Goal: Navigation & Orientation: Find specific page/section

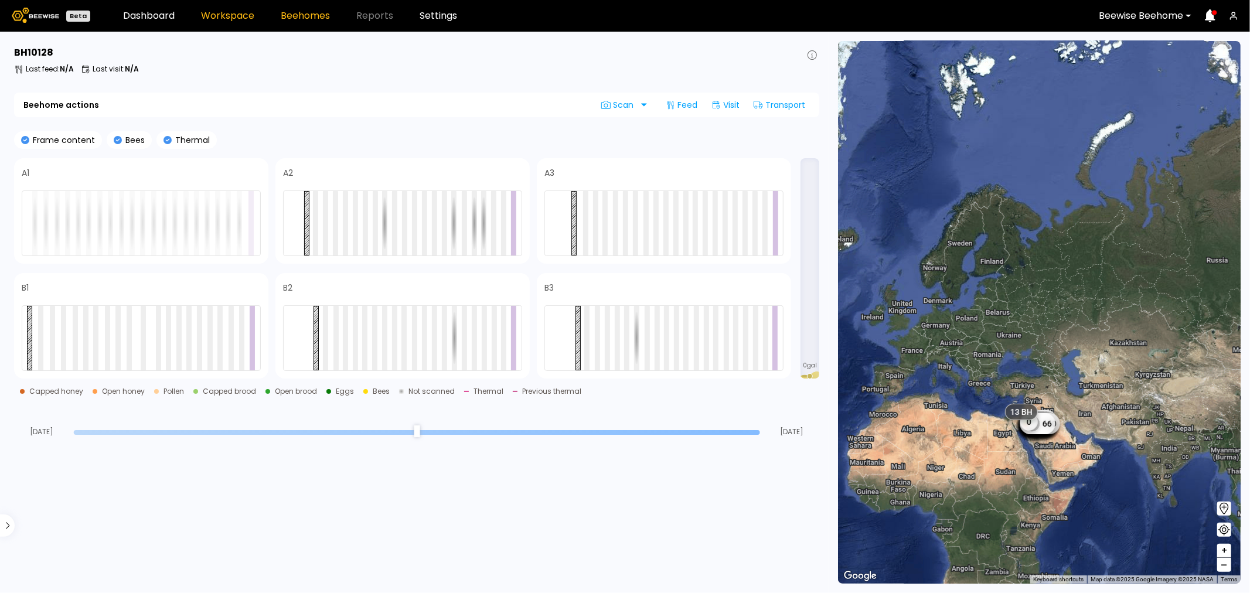
click at [216, 9] on header "Beta Dashboard Workspace Beehomes Reports Settings Beewise Beehome" at bounding box center [625, 16] width 1250 height 32
click at [225, 16] on link "Workspace" at bounding box center [227, 15] width 53 height 9
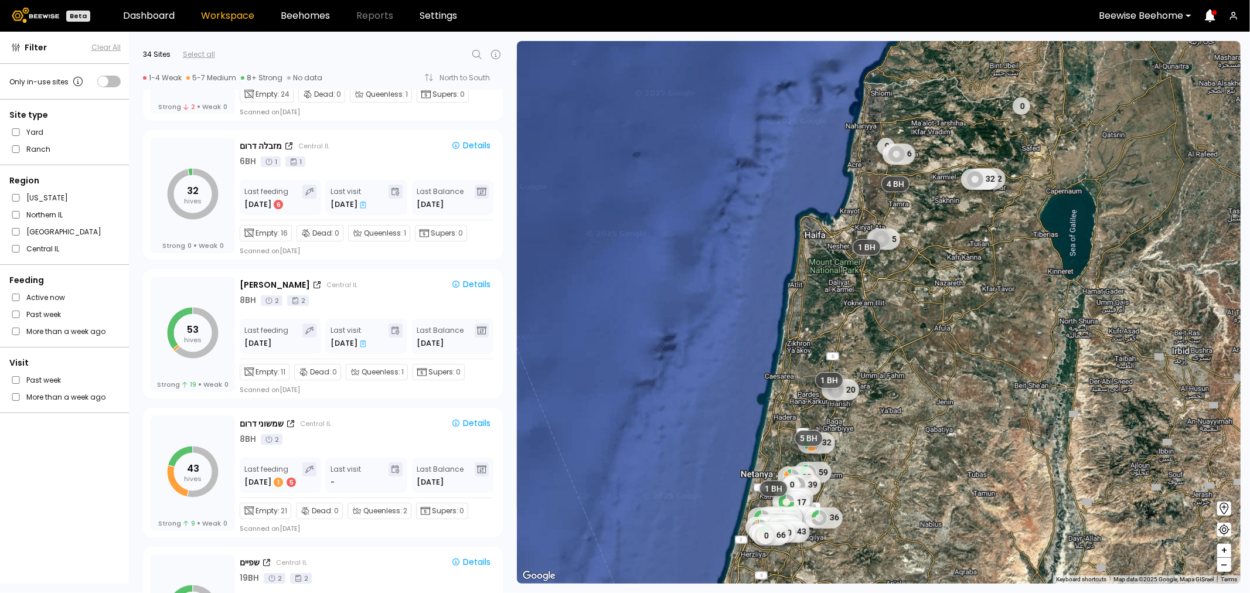
scroll to position [3581, 0]
click at [202, 327] on icon "53 hives" at bounding box center [193, 330] width 52 height 52
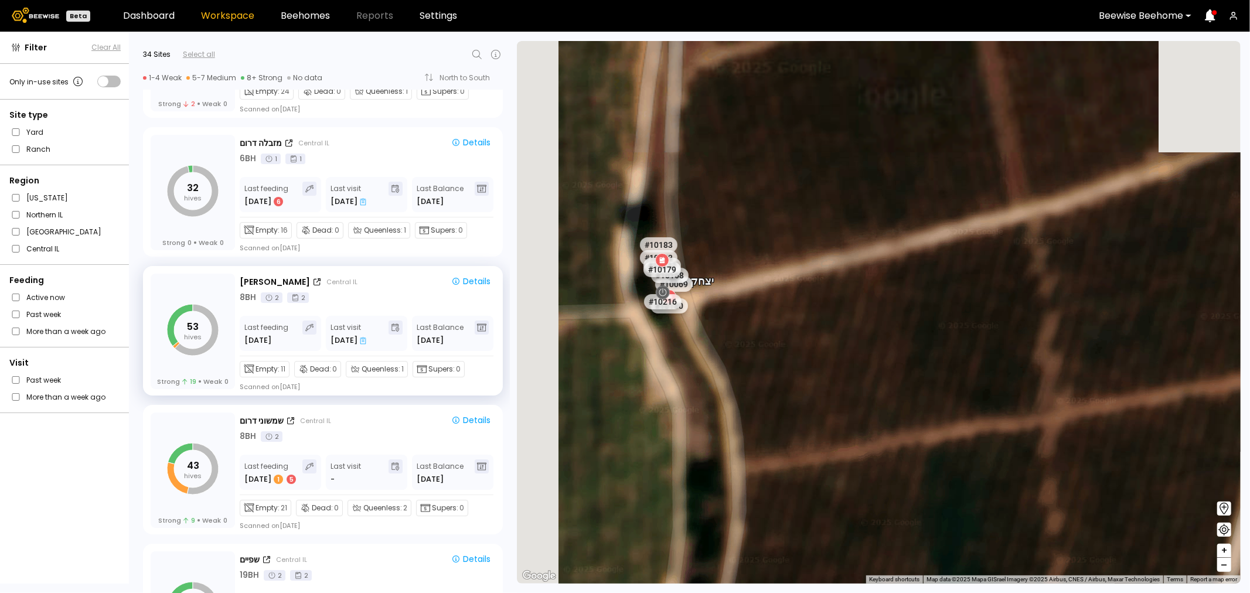
drag, startPoint x: 745, startPoint y: 289, endPoint x: 1068, endPoint y: 523, distance: 399.1
click at [1068, 528] on div "[PERSON_NAME] # 10108 # 10146 # 10154 # 10212 # 10115 # 10056 # 10164 # 10045 #…" at bounding box center [879, 312] width 724 height 543
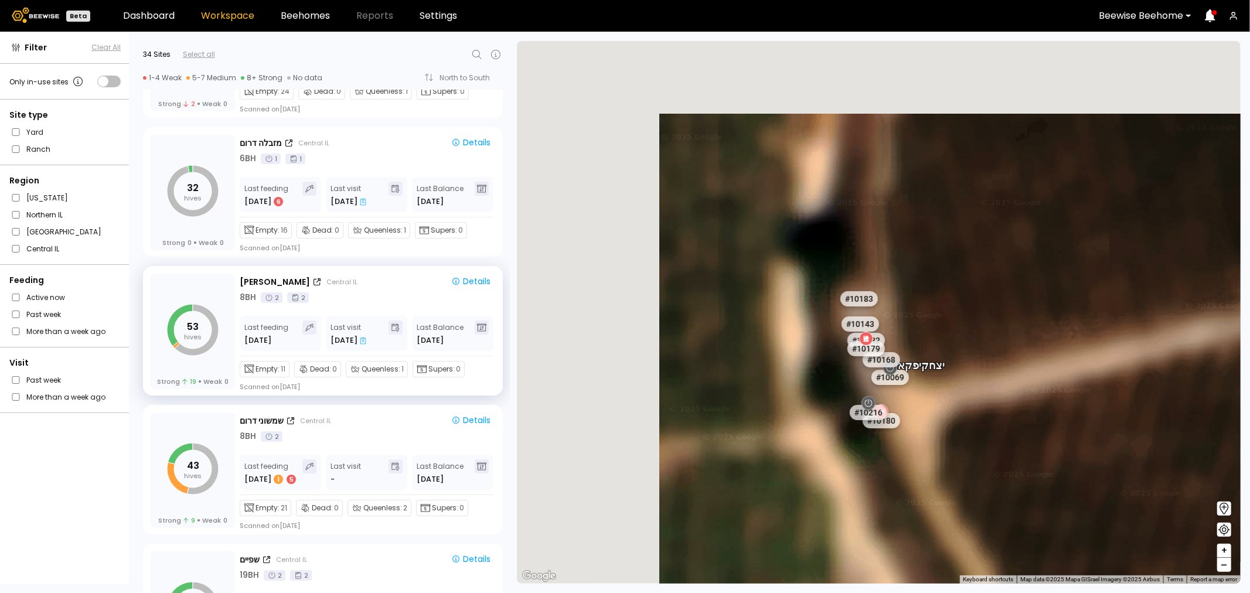
drag, startPoint x: 989, startPoint y: 485, endPoint x: 1017, endPoint y: 497, distance: 29.9
click at [1017, 497] on div "[PERSON_NAME] # 10108 # 10146 # 10154 # 10212 # 10115 # 10056 # 10164 # 10045 #…" at bounding box center [879, 312] width 724 height 543
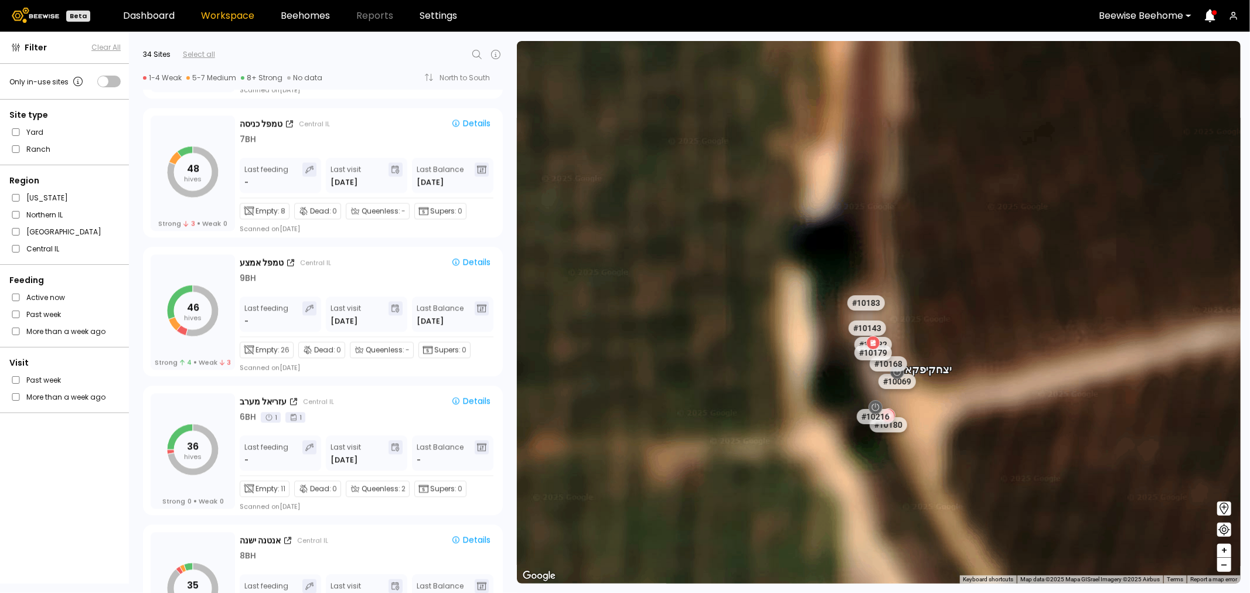
scroll to position [2210, 0]
click at [187, 309] on tspan "46" at bounding box center [193, 308] width 12 height 13
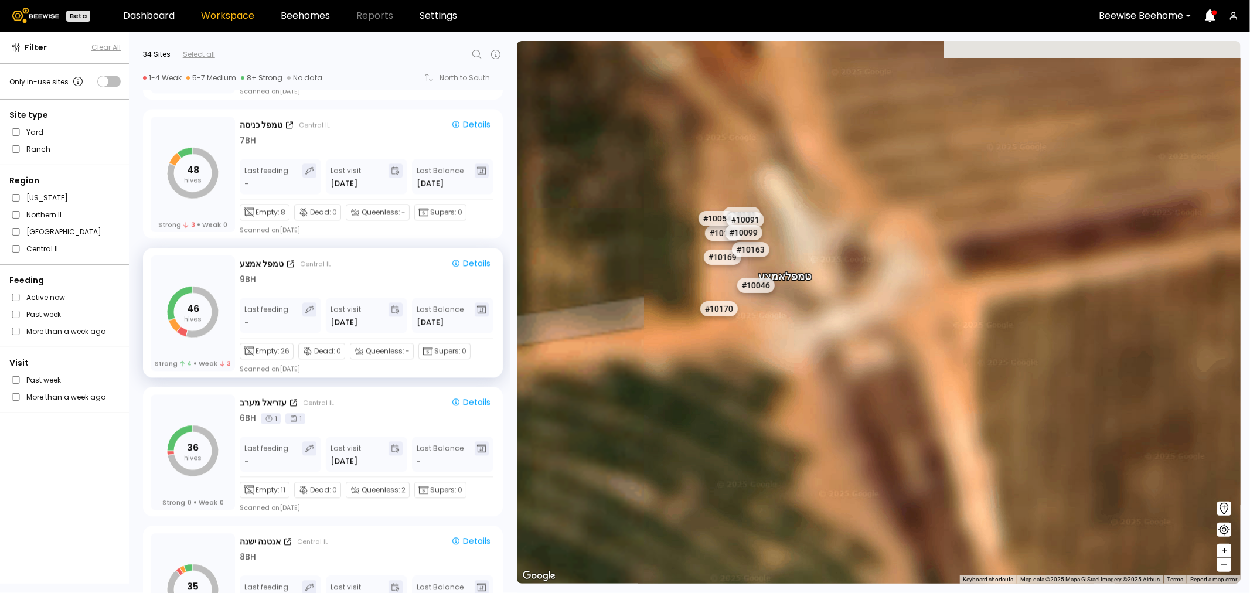
drag, startPoint x: 905, startPoint y: 377, endPoint x: 1047, endPoint y: 391, distance: 142.5
click at [1046, 395] on div "# 10108 # 10146 # 10154 # 10212 # 10115 # 10056 # 10164 # 10045 # 10053 # 10050…" at bounding box center [879, 312] width 724 height 543
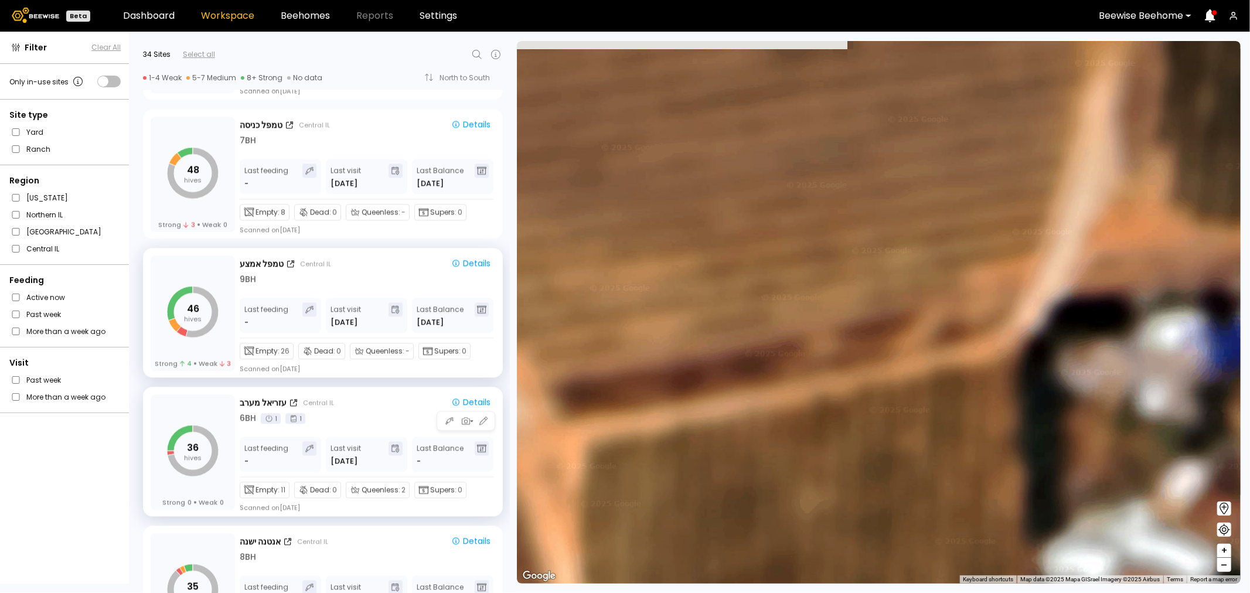
drag, startPoint x: 928, startPoint y: 300, endPoint x: 596, endPoint y: 417, distance: 351.5
click at [478, 447] on div "Filter Clear All Only in-use sites Site type Yard Ranch Region [US_STATE] [GEOG…" at bounding box center [625, 312] width 1250 height 561
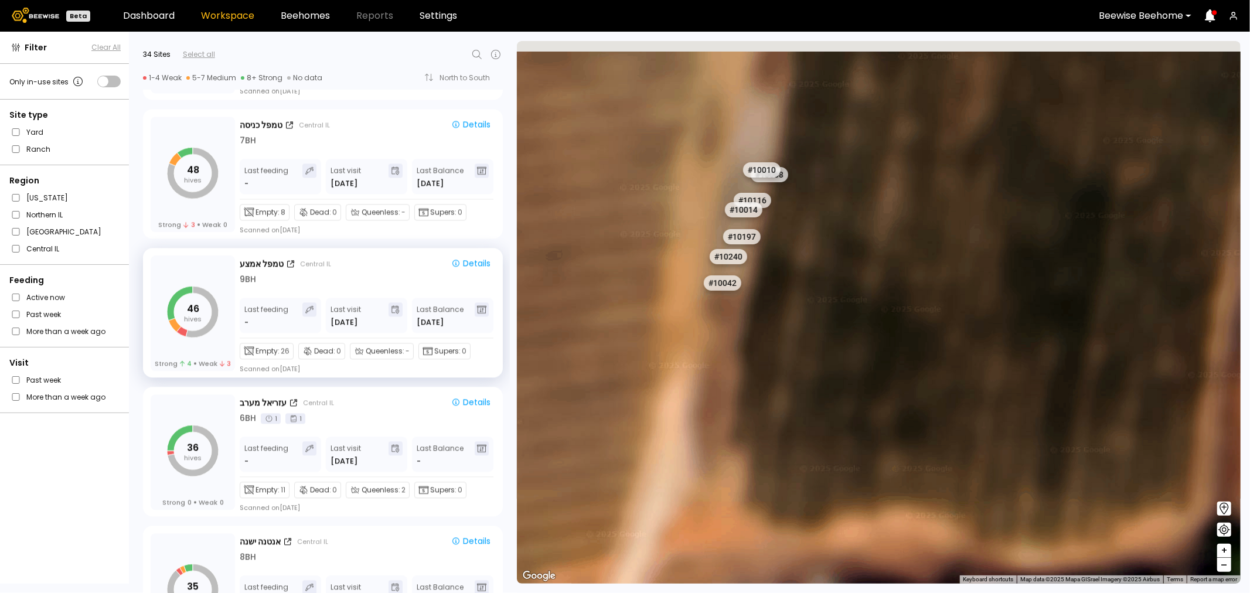
drag, startPoint x: 1061, startPoint y: 315, endPoint x: 688, endPoint y: 623, distance: 483.6
click at [688, 592] on html "Beta Dashboard Workspace Beehomes Reports Settings Beewise Beehome Filter Clear…" at bounding box center [625, 296] width 1250 height 593
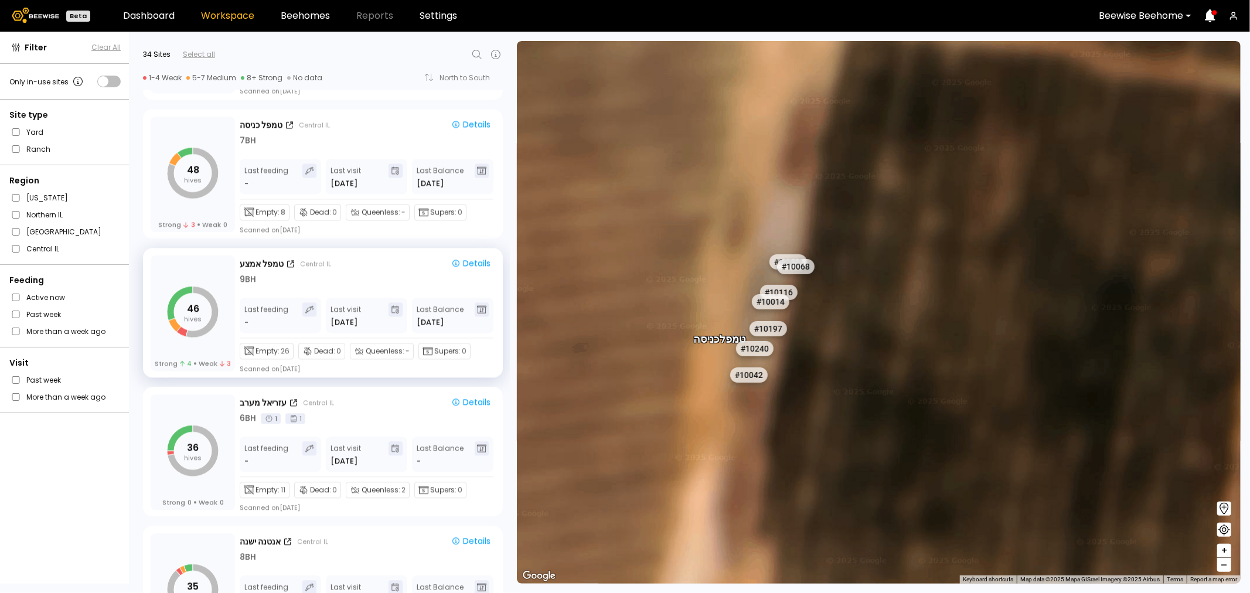
click at [809, 274] on div "# 10068" at bounding box center [794, 266] width 37 height 15
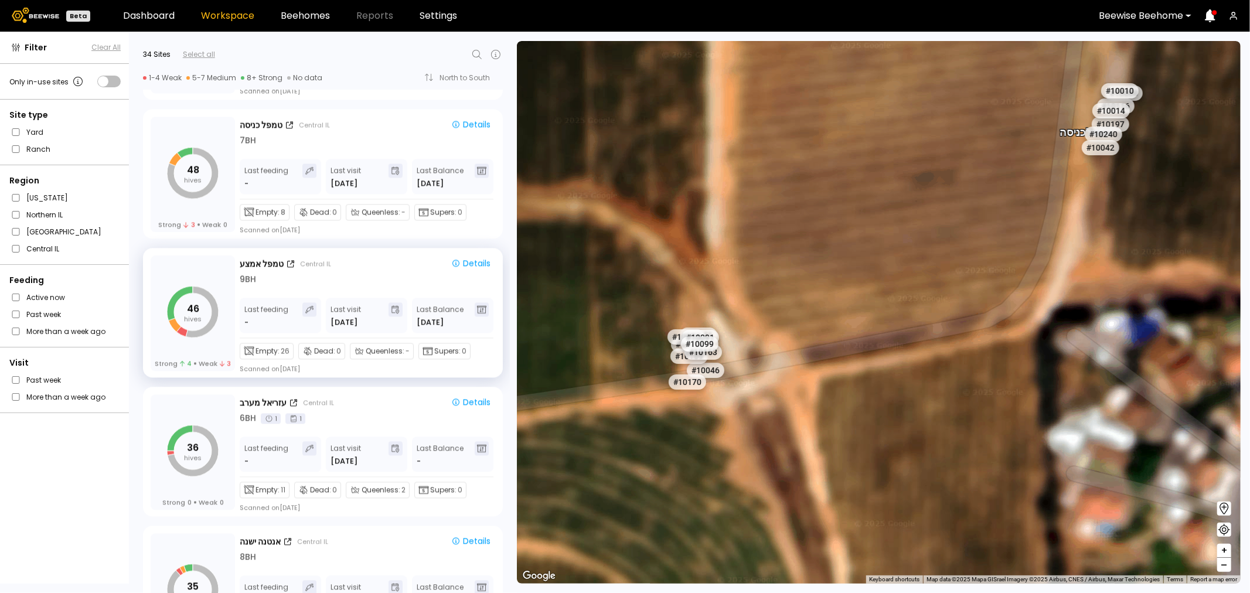
drag, startPoint x: 698, startPoint y: 541, endPoint x: 1039, endPoint y: 326, distance: 402.6
click at [1039, 326] on div "# 10108 # 10146 # 10154 # 10212 # 10115 # 10056 # 10164 # 10045 # 10053 # 10050…" at bounding box center [879, 312] width 724 height 543
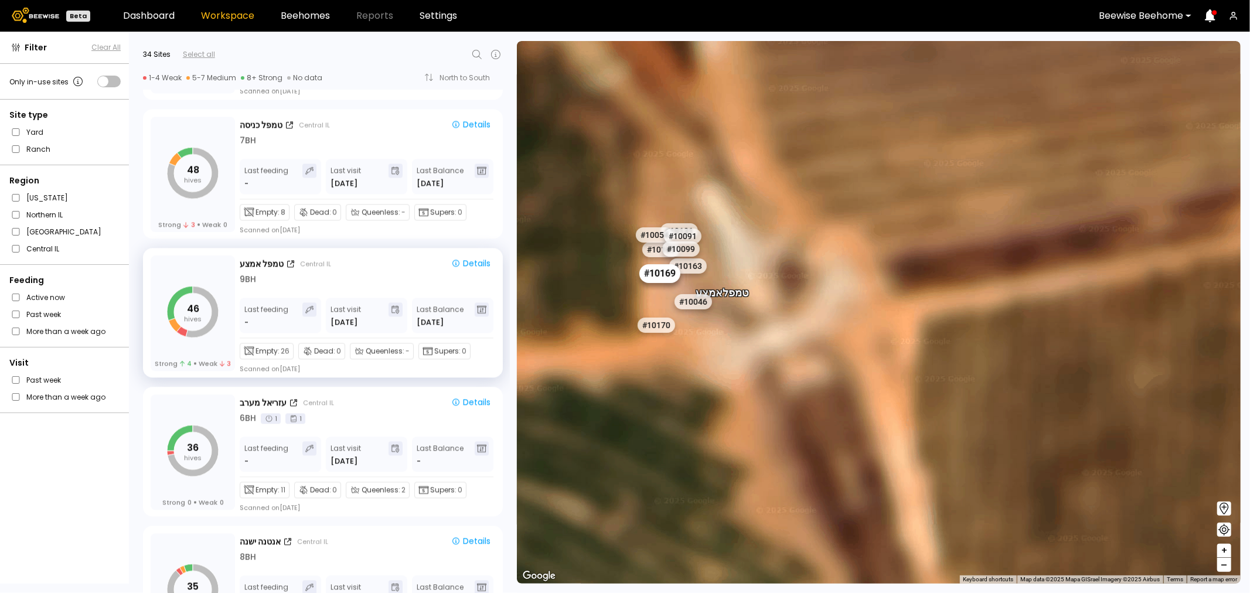
click at [657, 274] on div "# 10169" at bounding box center [659, 273] width 41 height 19
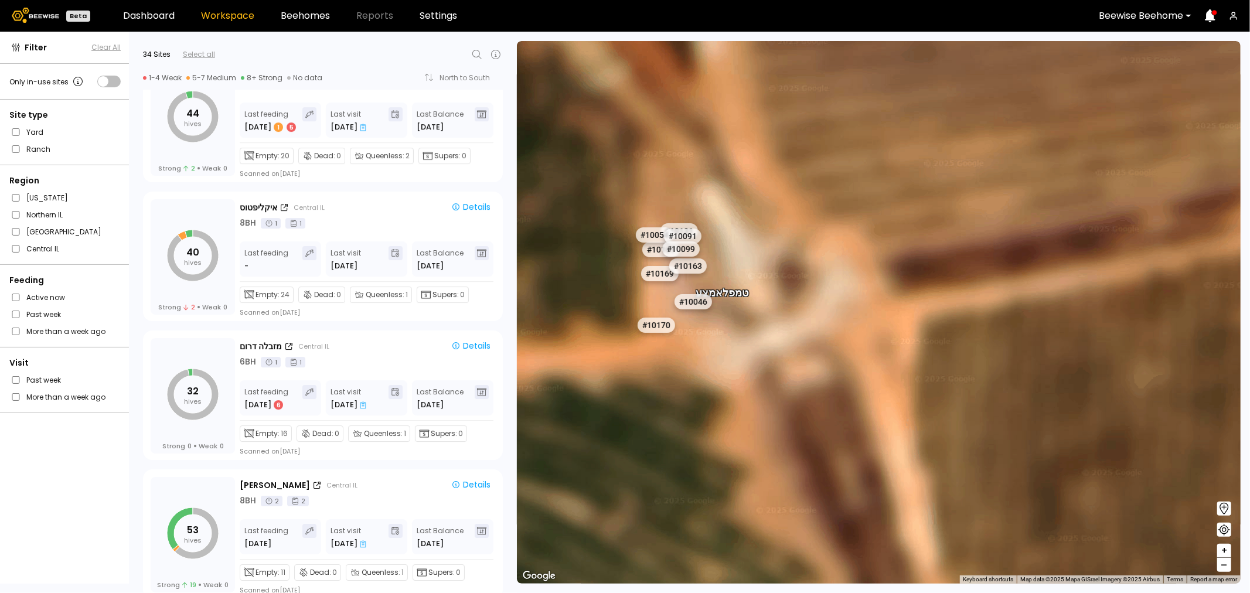
scroll to position [3450, 0]
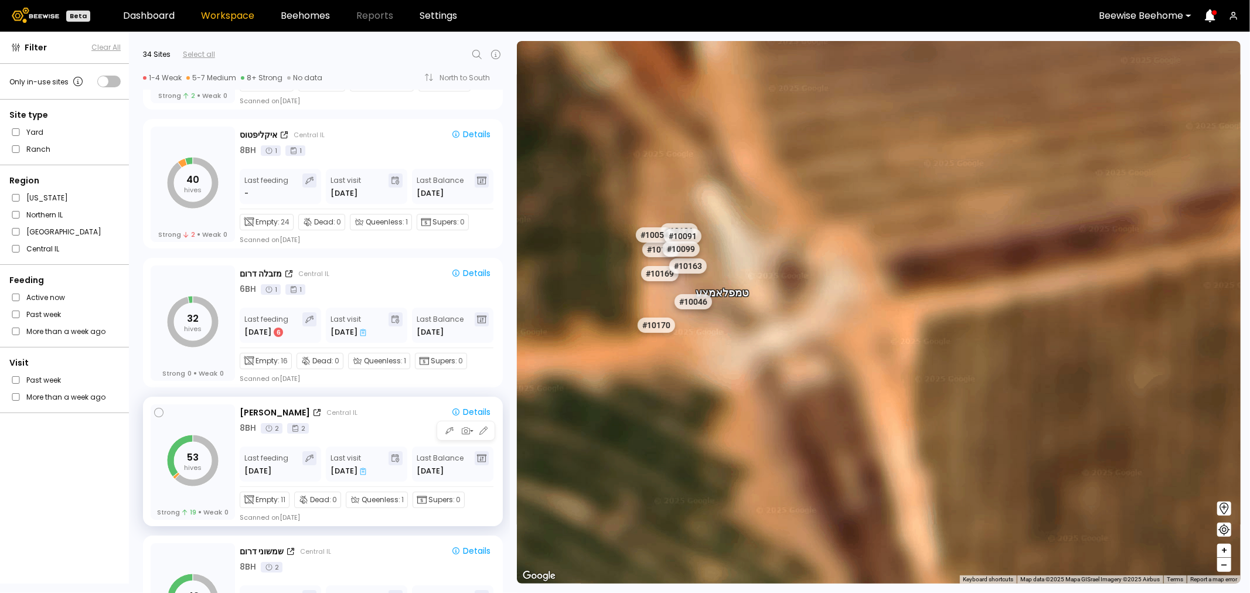
click at [200, 455] on icon "53 hives" at bounding box center [193, 461] width 52 height 52
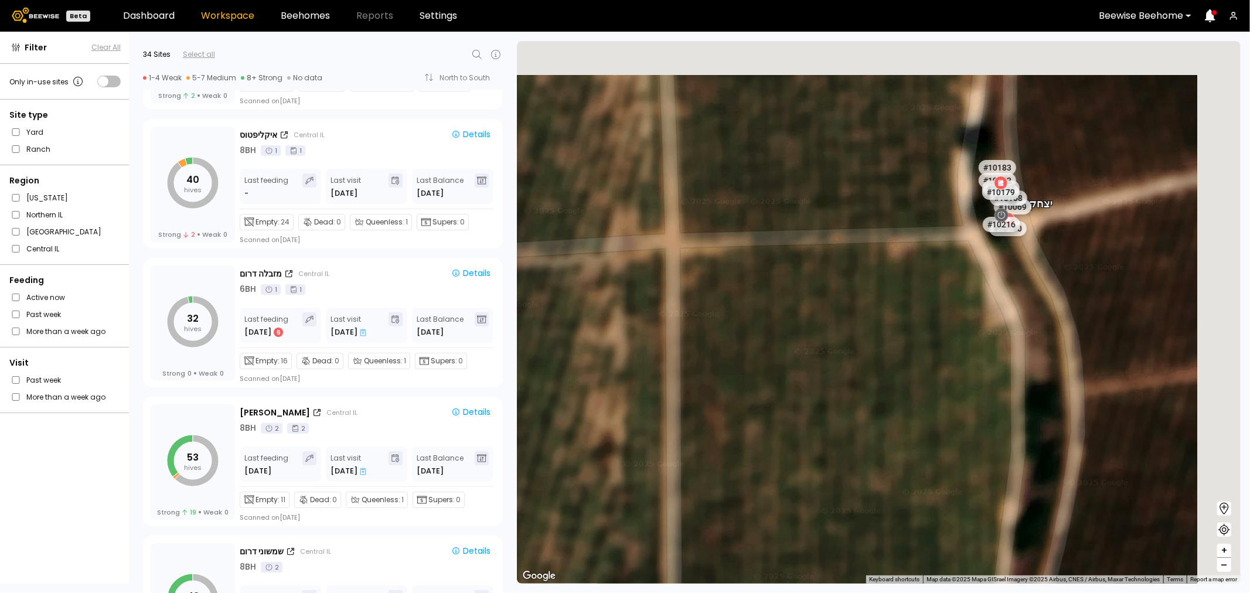
drag, startPoint x: 1098, startPoint y: 302, endPoint x: 819, endPoint y: 489, distance: 335.9
click at [815, 494] on div "# 10115 # 10056 # 10164 # 10045 # 10053 # 10050 # 10159 # 10057 # 10096 # 10059…" at bounding box center [879, 312] width 724 height 543
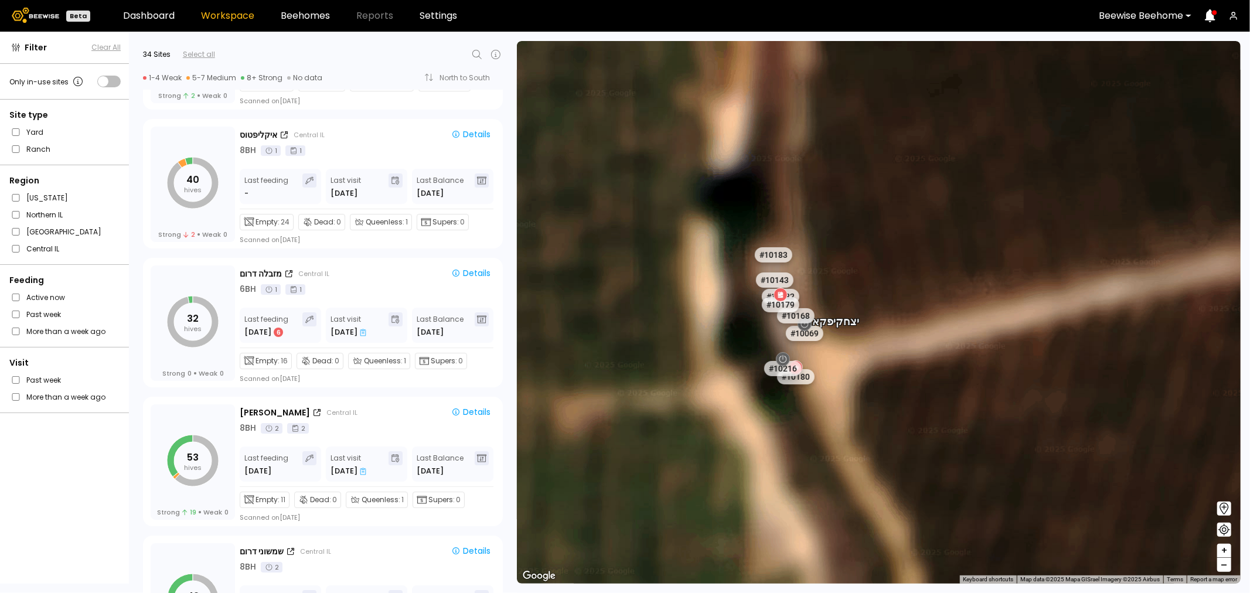
drag, startPoint x: 823, startPoint y: 379, endPoint x: 909, endPoint y: 476, distance: 129.9
click at [909, 476] on div "# 10115 # 10056 # 10164 # 10045 # 10053 # 10050 # 10159 # 10057 # 10096 # 10059…" at bounding box center [879, 312] width 724 height 543
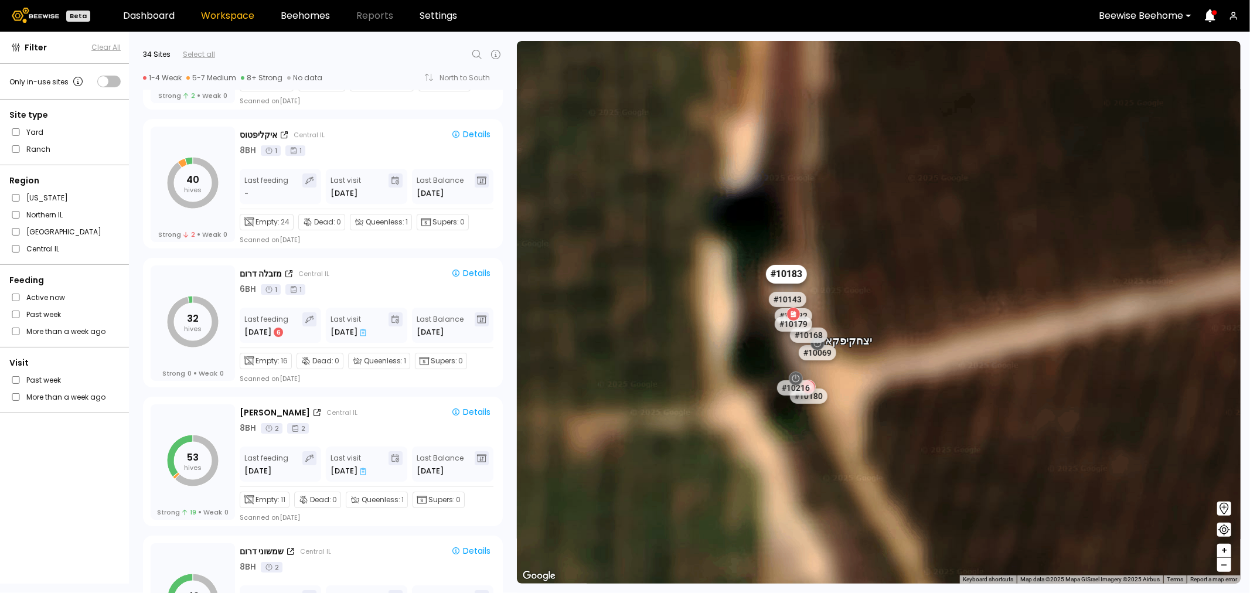
click at [795, 278] on div "# 10183" at bounding box center [786, 274] width 41 height 19
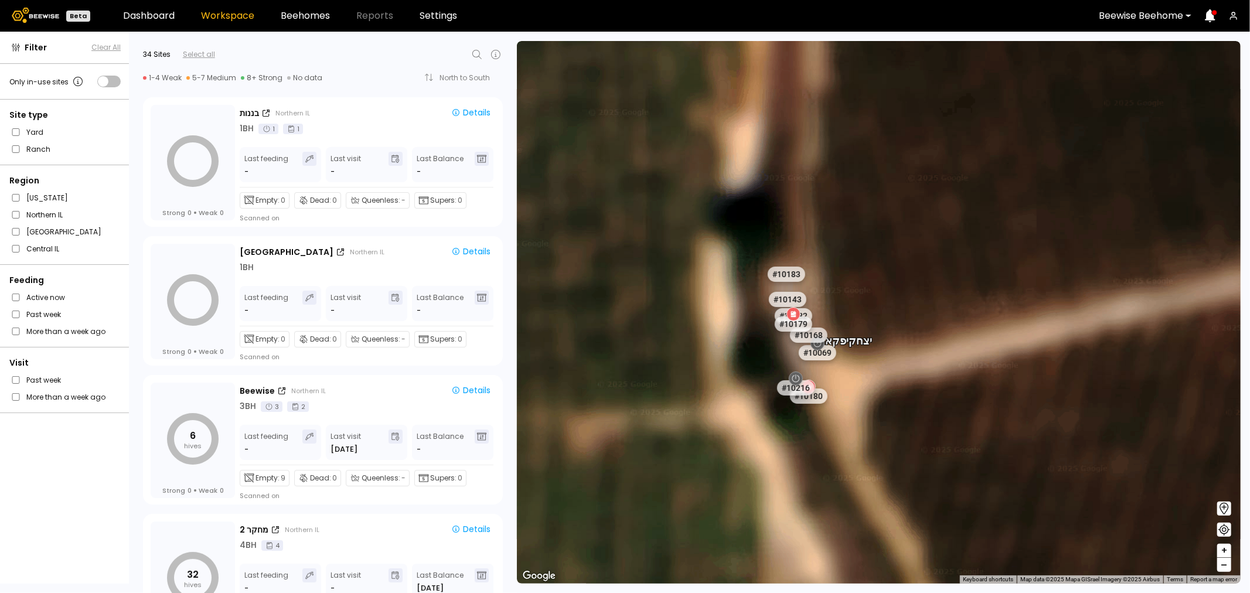
click at [479, 54] on icon at bounding box center [477, 54] width 14 height 14
type input "*****"
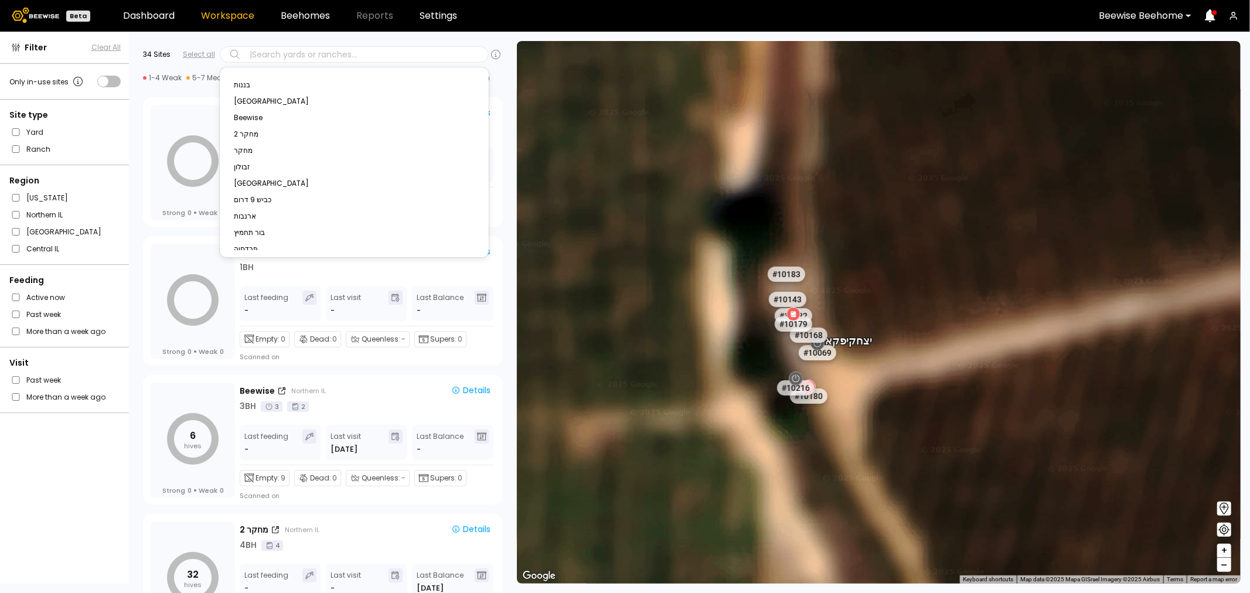
drag, startPoint x: 304, startPoint y: 53, endPoint x: 285, endPoint y: 51, distance: 18.8
click at [285, 52] on div at bounding box center [365, 54] width 235 height 11
click at [736, 203] on div "# 10115 # 10056 # 10164 # 10045 # 10053 # 10050 # 10159 # 10057 # 10096 # 10059…" at bounding box center [879, 312] width 724 height 543
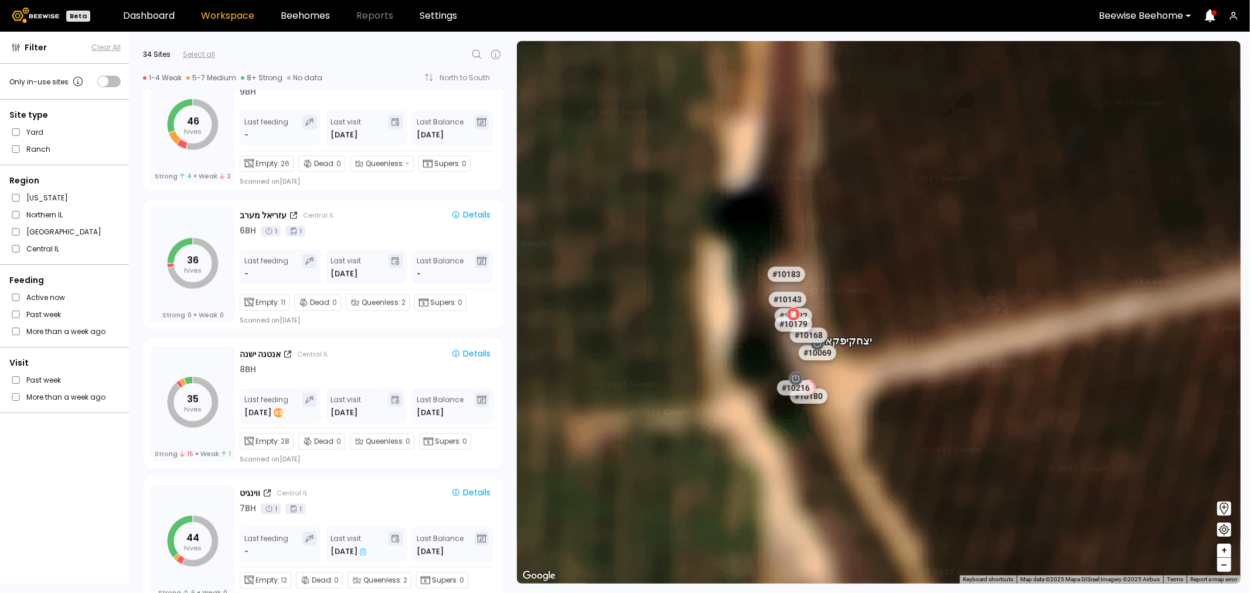
scroll to position [2213, 0]
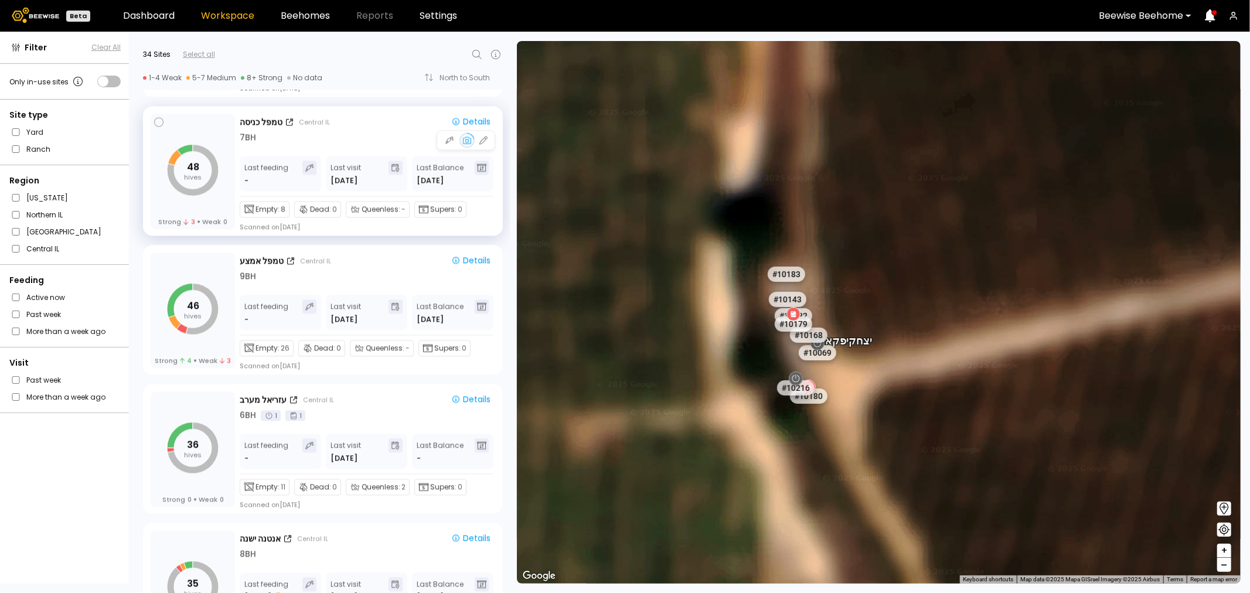
click at [194, 178] on tspan "hives" at bounding box center [193, 176] width 18 height 9
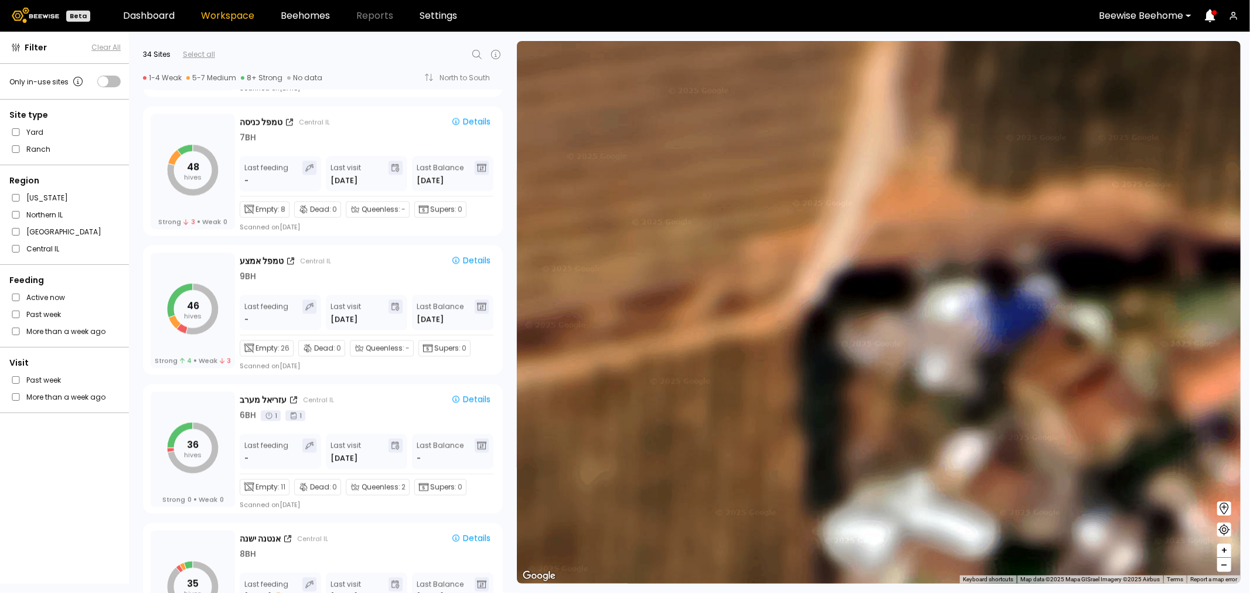
drag, startPoint x: 1018, startPoint y: 277, endPoint x: 959, endPoint y: 510, distance: 240.6
click at [959, 513] on div "# 10115 # 10056 # 10164 # 10045 # 10053 # 10050 # 10159 # 10057 # 10096 # 10059…" at bounding box center [879, 312] width 724 height 543
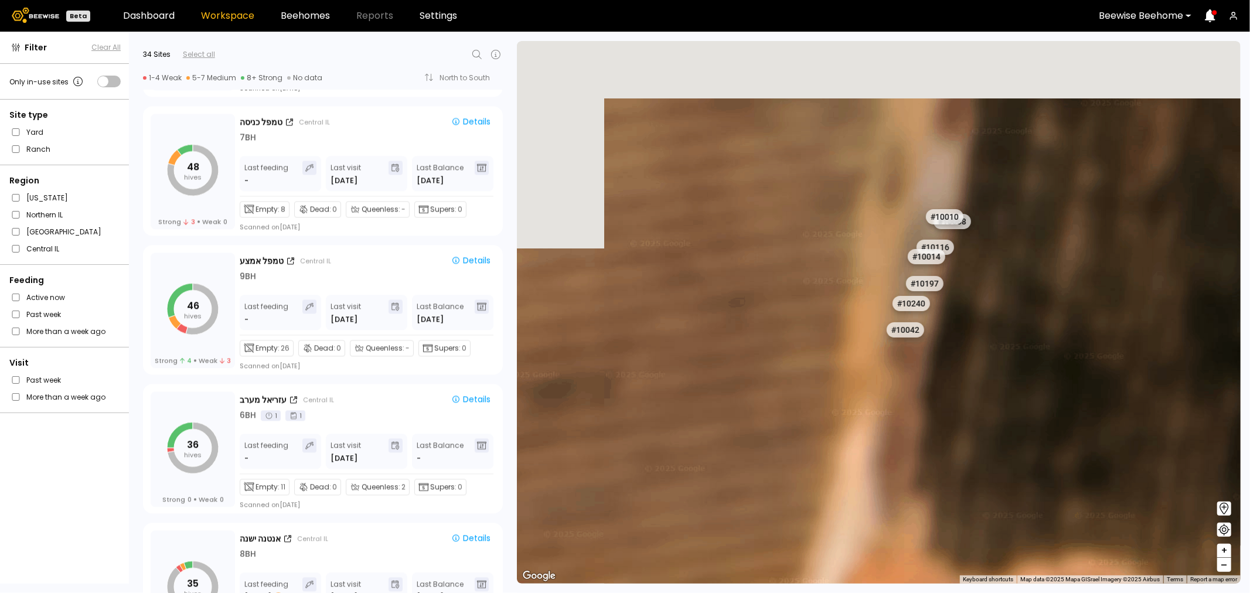
drag, startPoint x: 911, startPoint y: 241, endPoint x: 912, endPoint y: 611, distance: 369.1
click at [912, 592] on html "Beta Dashboard Workspace Beehomes Reports Settings Beewise Beehome Filter Clear…" at bounding box center [625, 296] width 1250 height 593
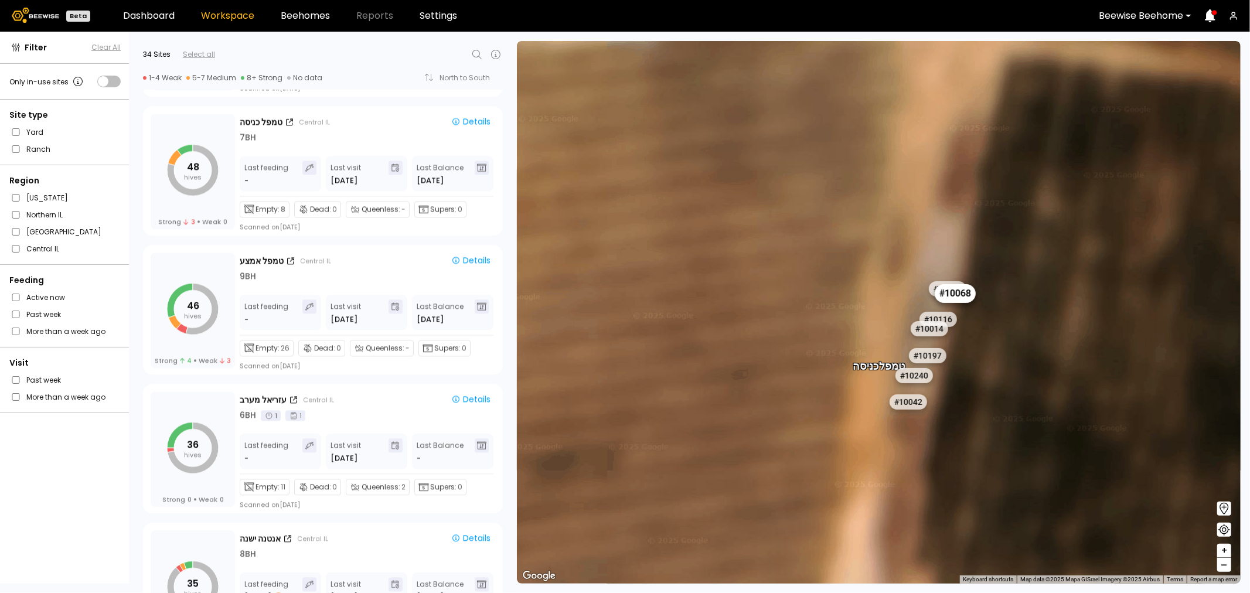
click at [970, 295] on div "# 10068" at bounding box center [954, 293] width 41 height 19
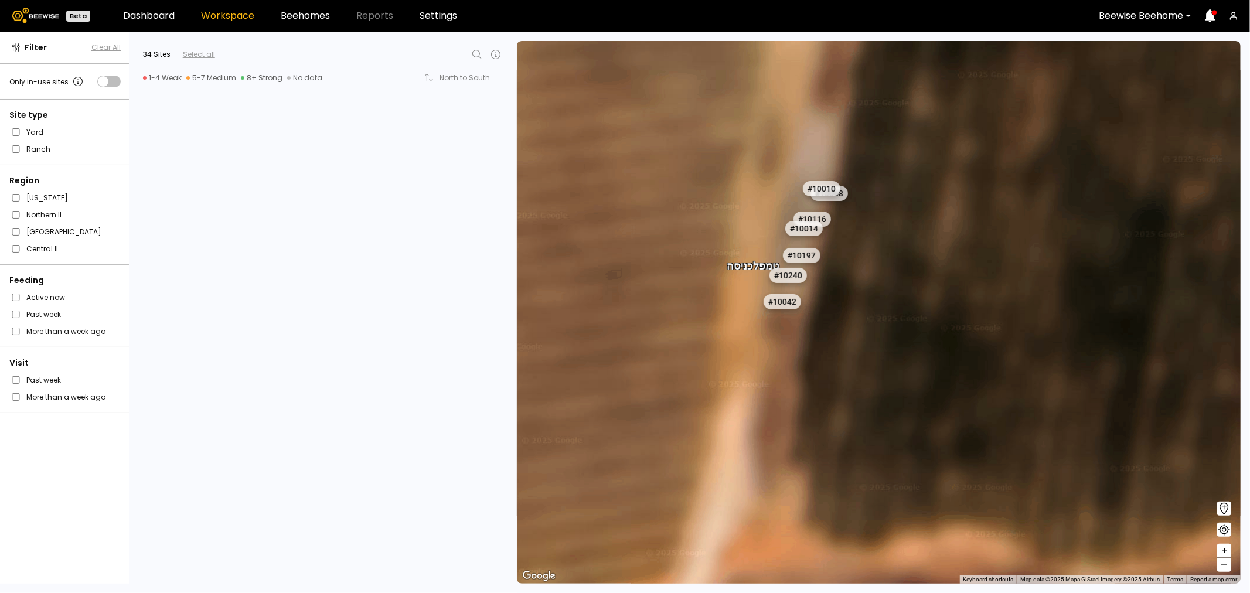
scroll to position [2083, 0]
